Goal: Task Accomplishment & Management: Manage account settings

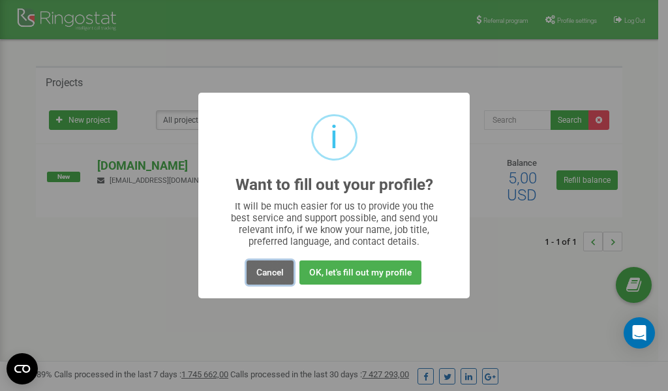
click at [267, 276] on button "Cancel" at bounding box center [269, 272] width 47 height 24
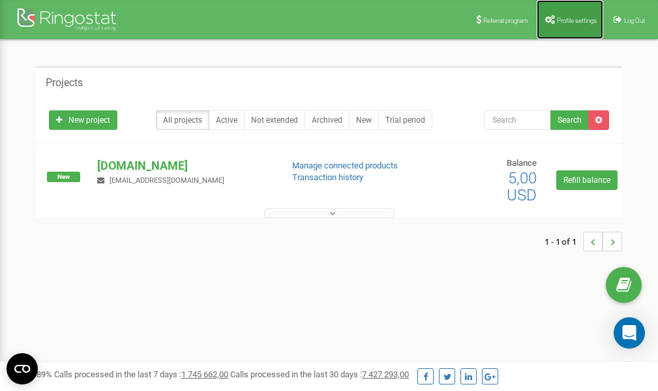
click at [577, 22] on span "Profile settings" at bounding box center [577, 20] width 40 height 7
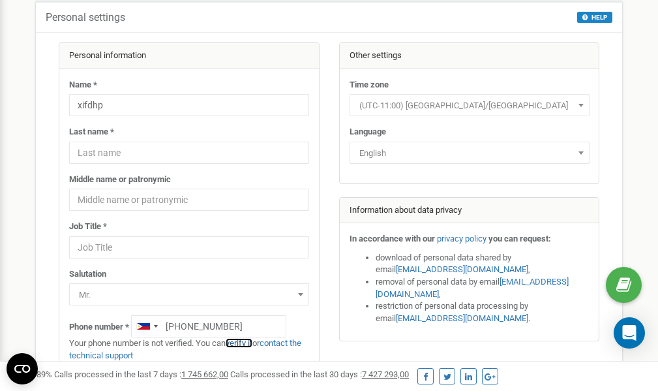
click at [245, 343] on link "verify it" at bounding box center [239, 343] width 27 height 10
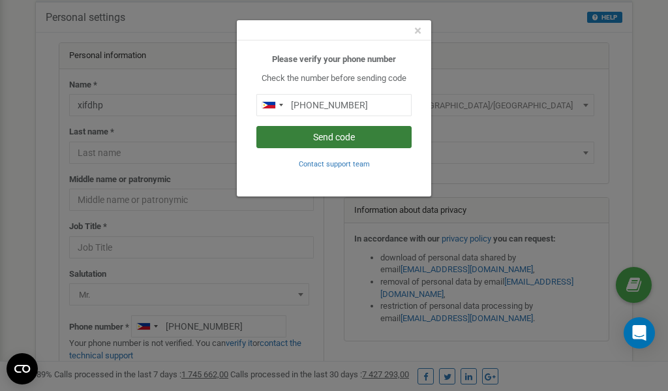
click at [344, 138] on button "Send code" at bounding box center [333, 137] width 155 height 22
